Goal: Check status: Check status

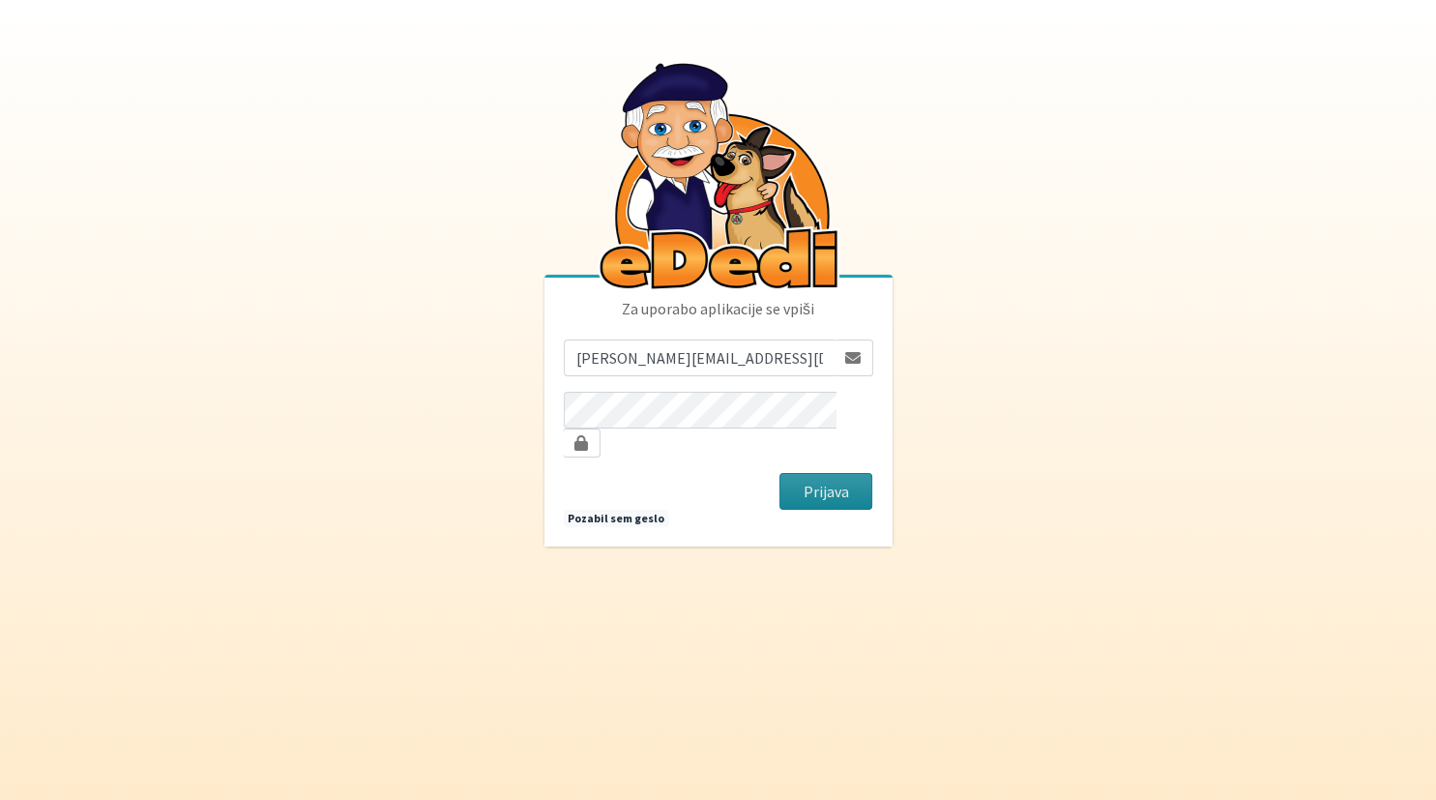
click at [829, 473] on button "Prijava" at bounding box center [826, 491] width 94 height 37
